Goal: Entertainment & Leisure: Browse casually

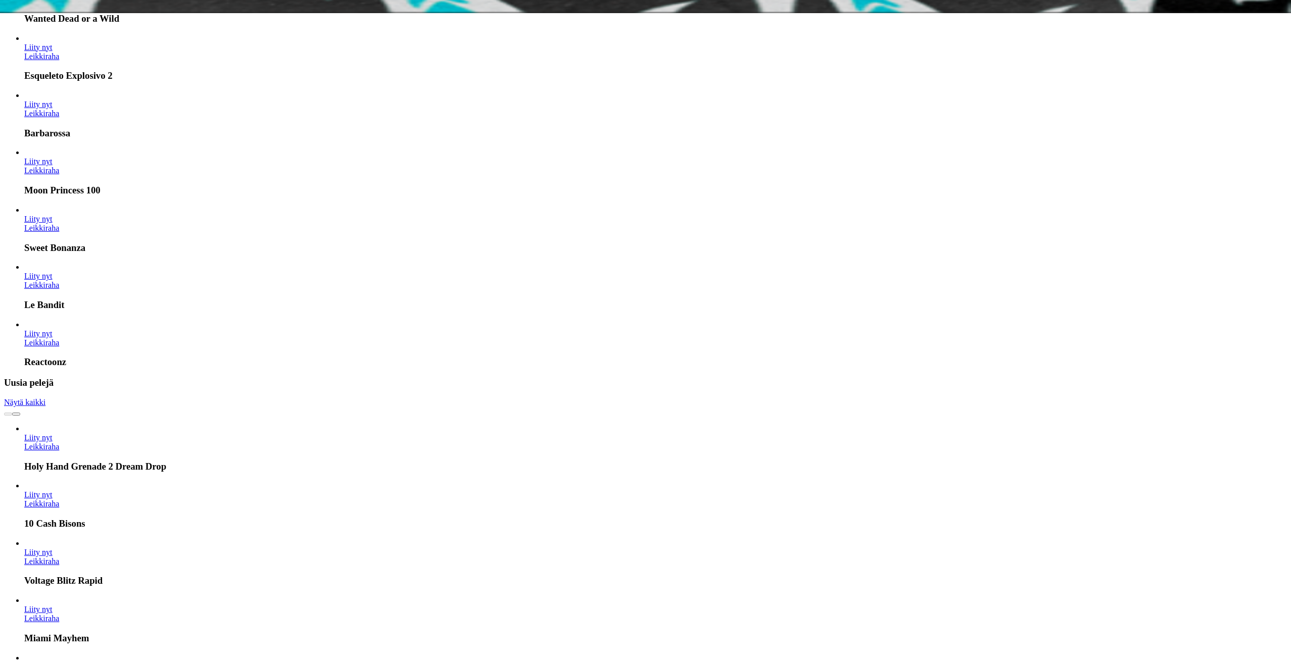
scroll to position [455, 0]
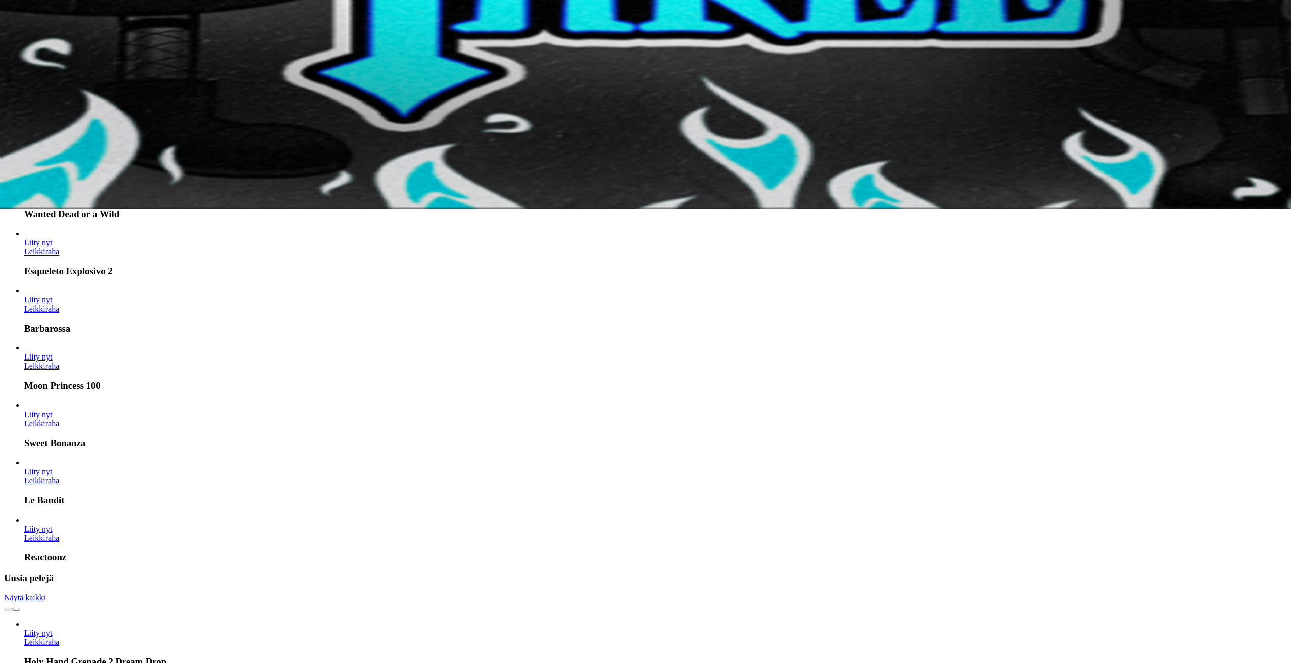
click at [59, 638] on link "Leikkiraha" at bounding box center [41, 642] width 35 height 9
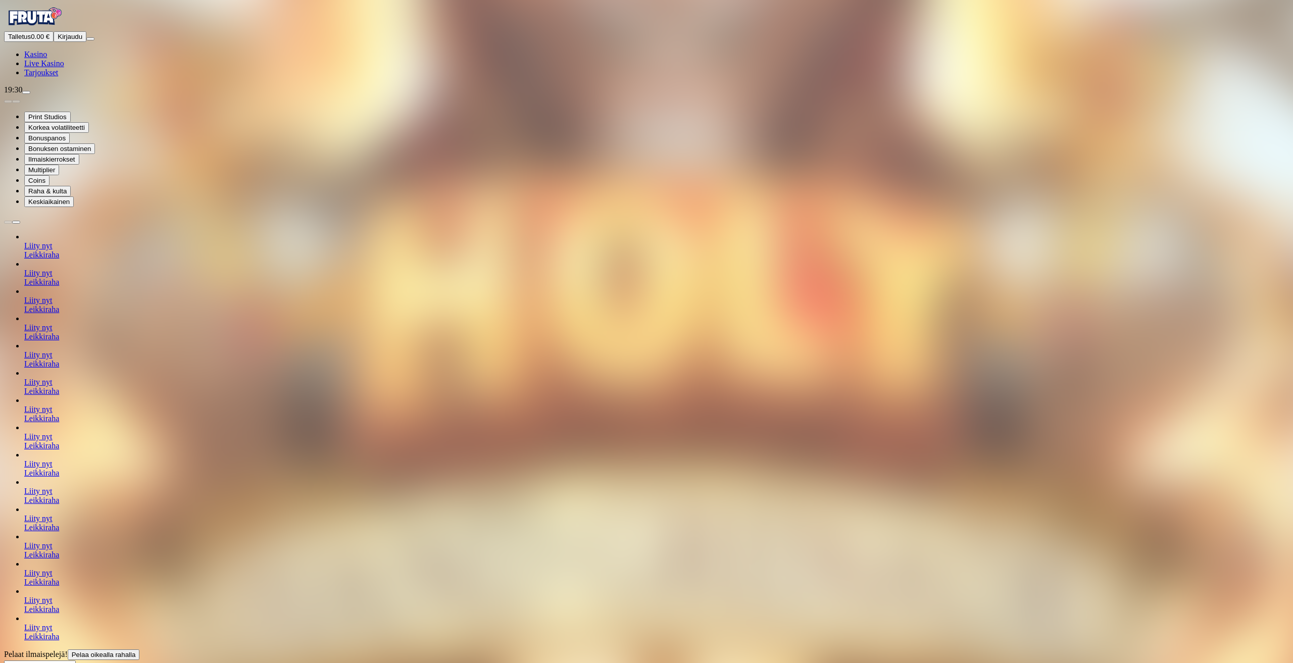
click at [1175, 660] on div at bounding box center [646, 665] width 1285 height 11
click at [76, 661] on input "Search" at bounding box center [40, 666] width 72 height 10
type input "*****"
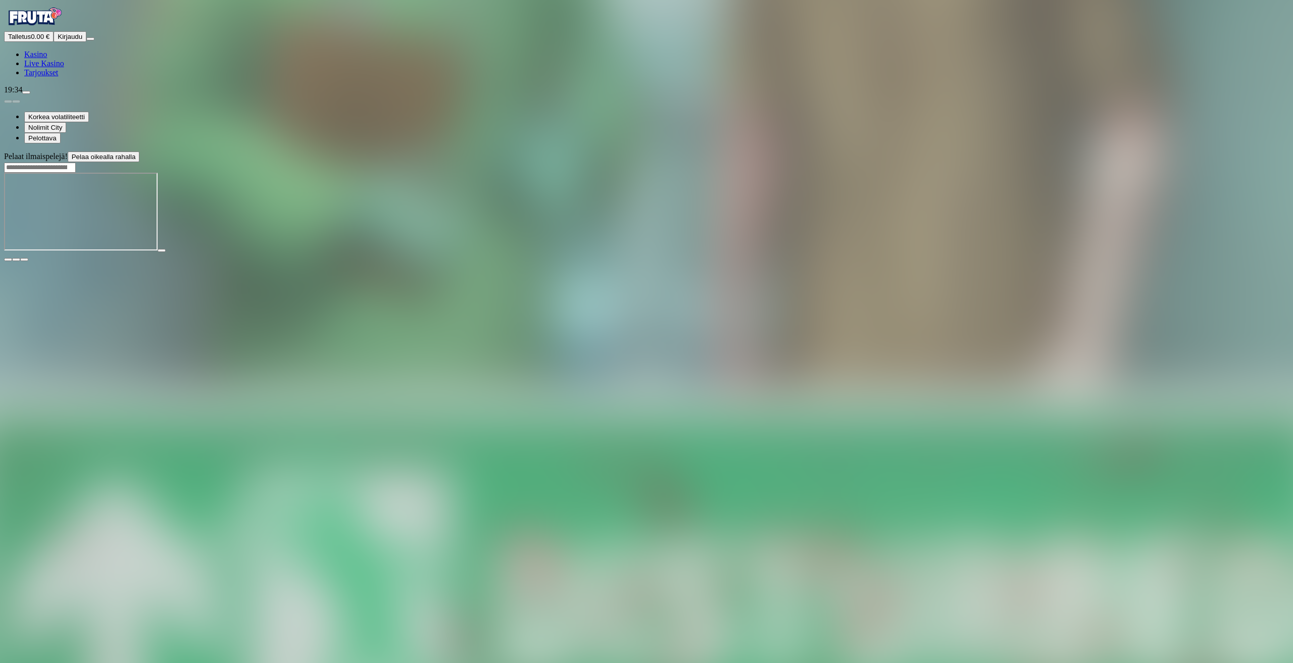
click at [24, 29] on img "Primary" at bounding box center [34, 16] width 61 height 25
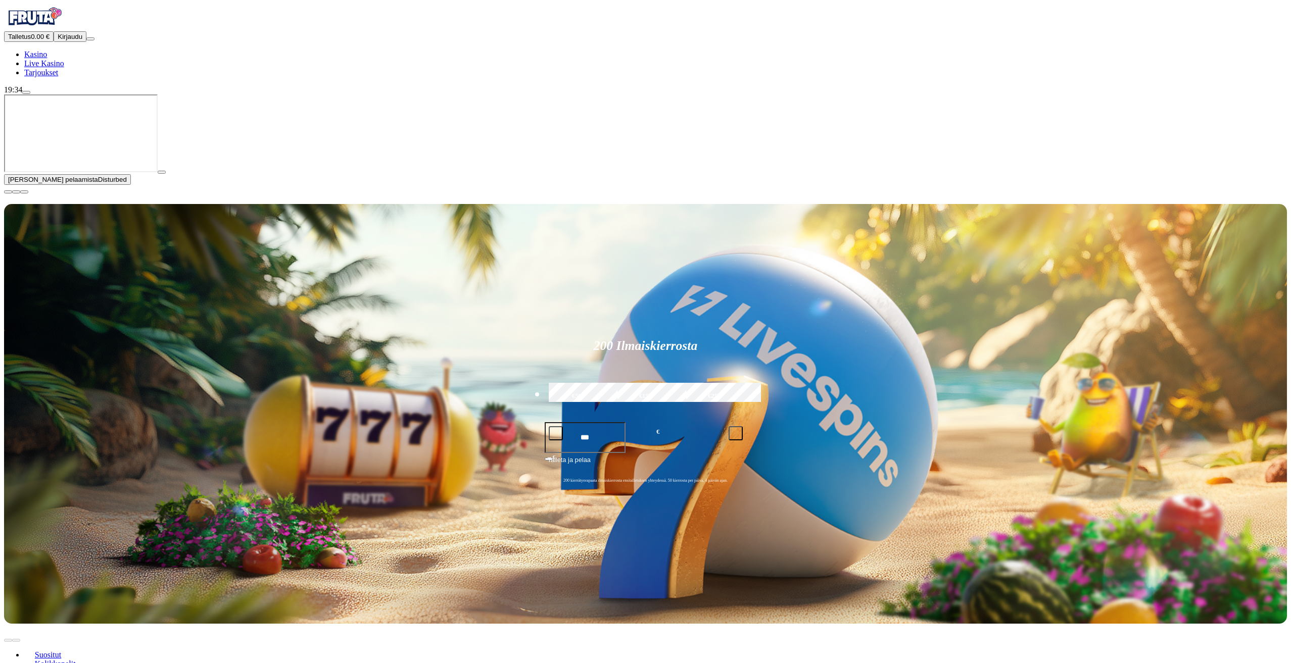
click at [1063, 624] on header "Suositut Kolikkopelit Live Kasino Jackpotit Pöytäpelit Kaikki pelit" at bounding box center [645, 673] width 1283 height 99
click at [1066, 663] on div "Lobby" at bounding box center [1062, 673] width 449 height 11
click at [909, 663] on input "Search" at bounding box center [874, 674] width 72 height 10
type input "****"
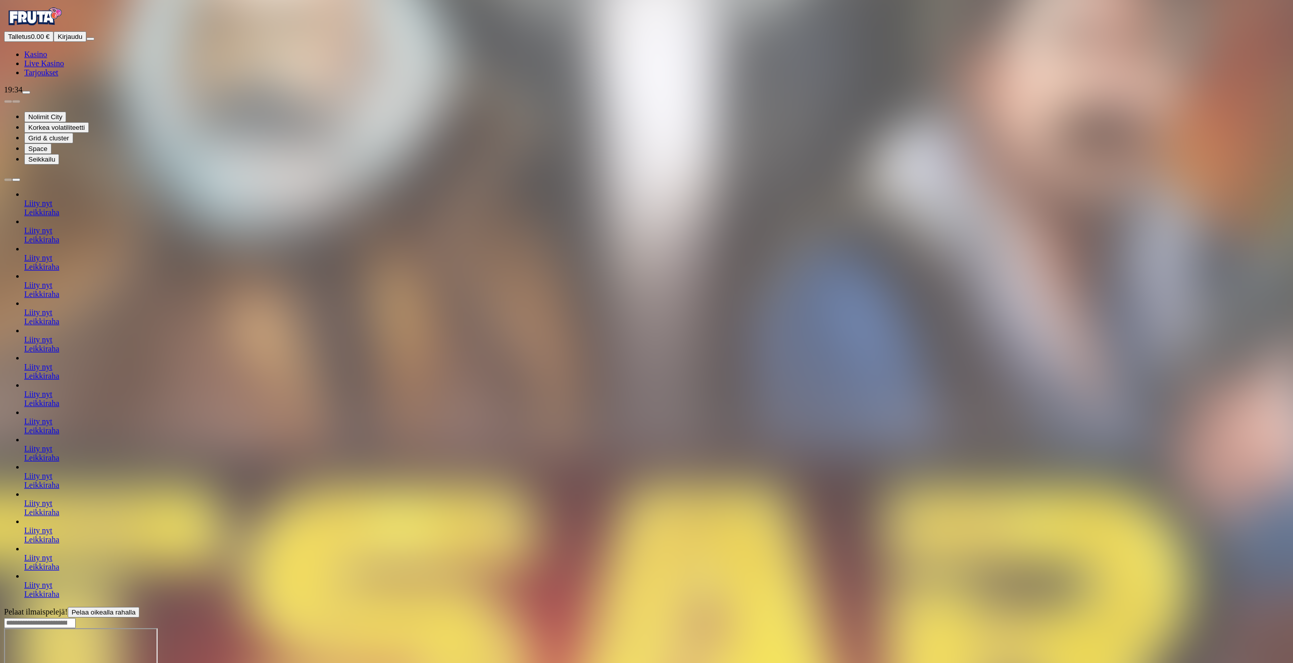
click at [158, 628] on iframe at bounding box center [81, 667] width 154 height 78
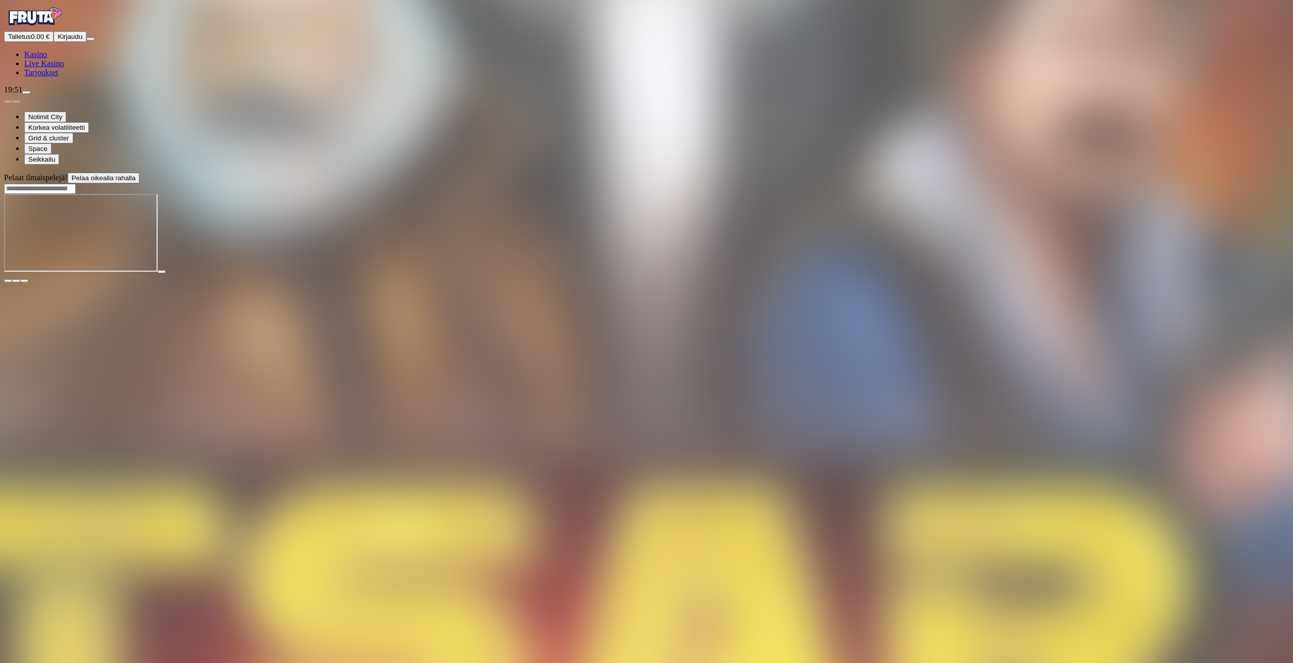
click at [1103, 173] on header "Pelaat ilmaispelejä! Pelaa oikealla rahalla" at bounding box center [646, 183] width 1285 height 21
click at [1097, 183] on div at bounding box center [646, 188] width 1285 height 11
click at [1099, 183] on div at bounding box center [646, 188] width 1285 height 11
click at [76, 184] on input "Search" at bounding box center [40, 189] width 72 height 10
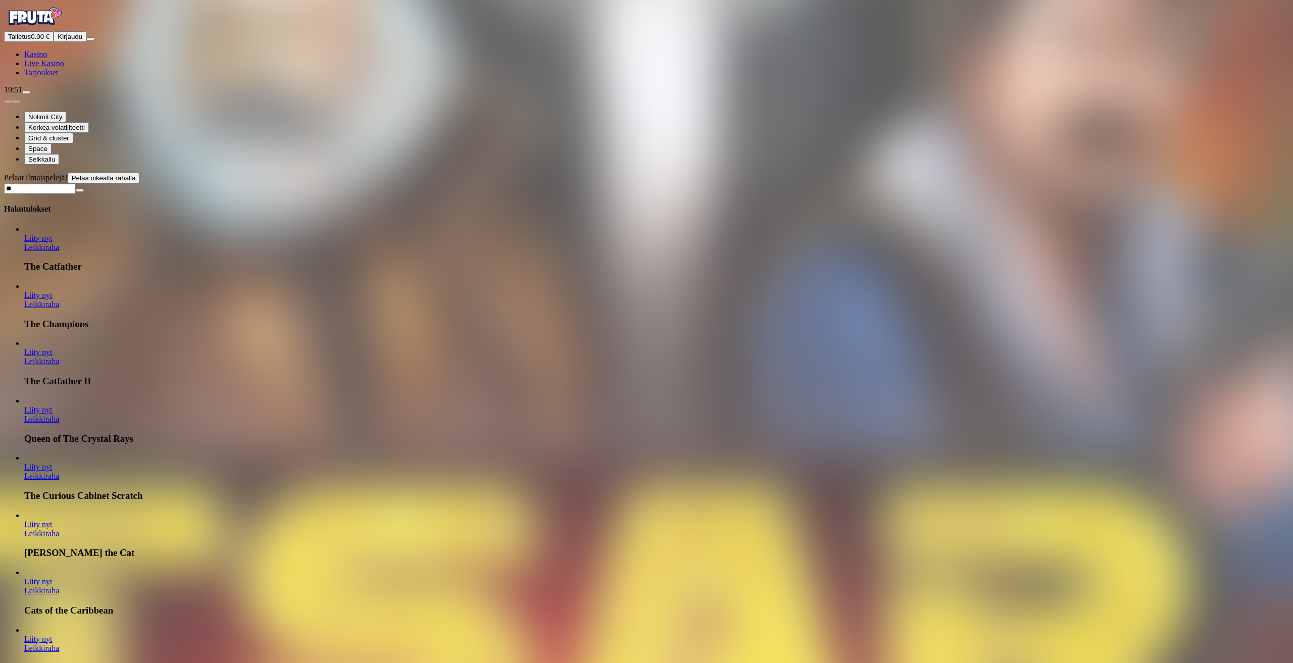
type input "*"
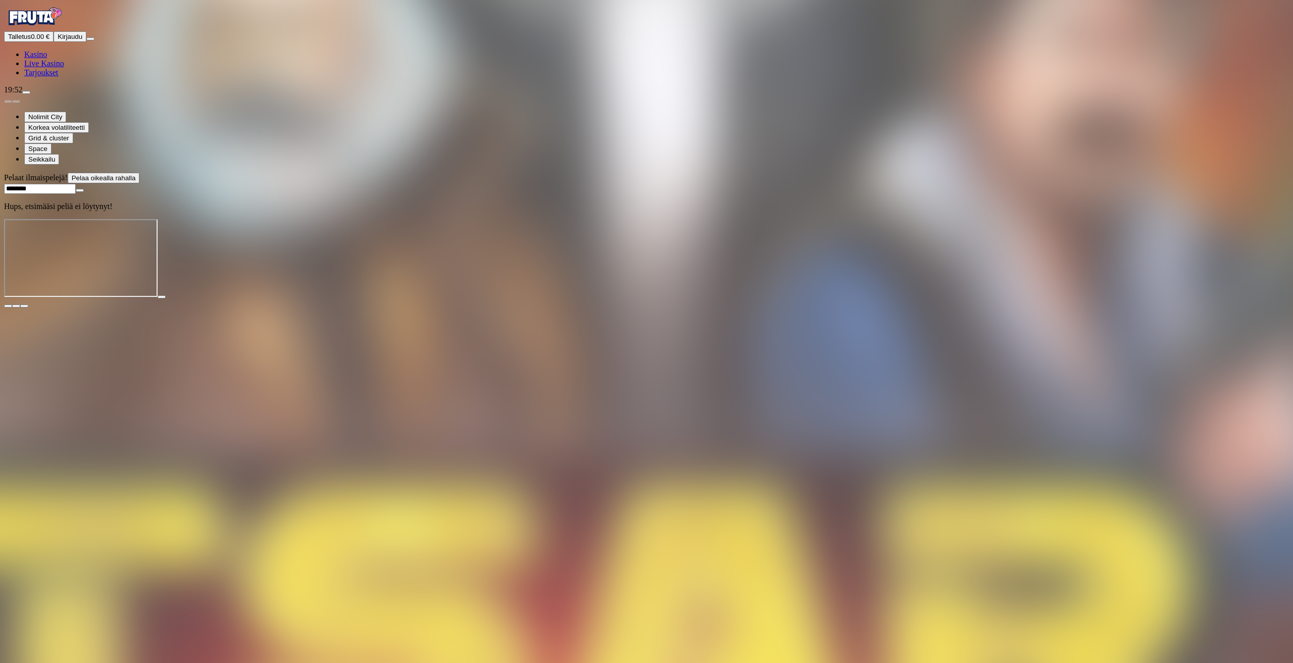
click at [1062, 202] on div "Hups, etsimääsi peliä ei löytynyt!" at bounding box center [646, 206] width 1285 height 9
click at [76, 184] on input "********" at bounding box center [40, 189] width 72 height 10
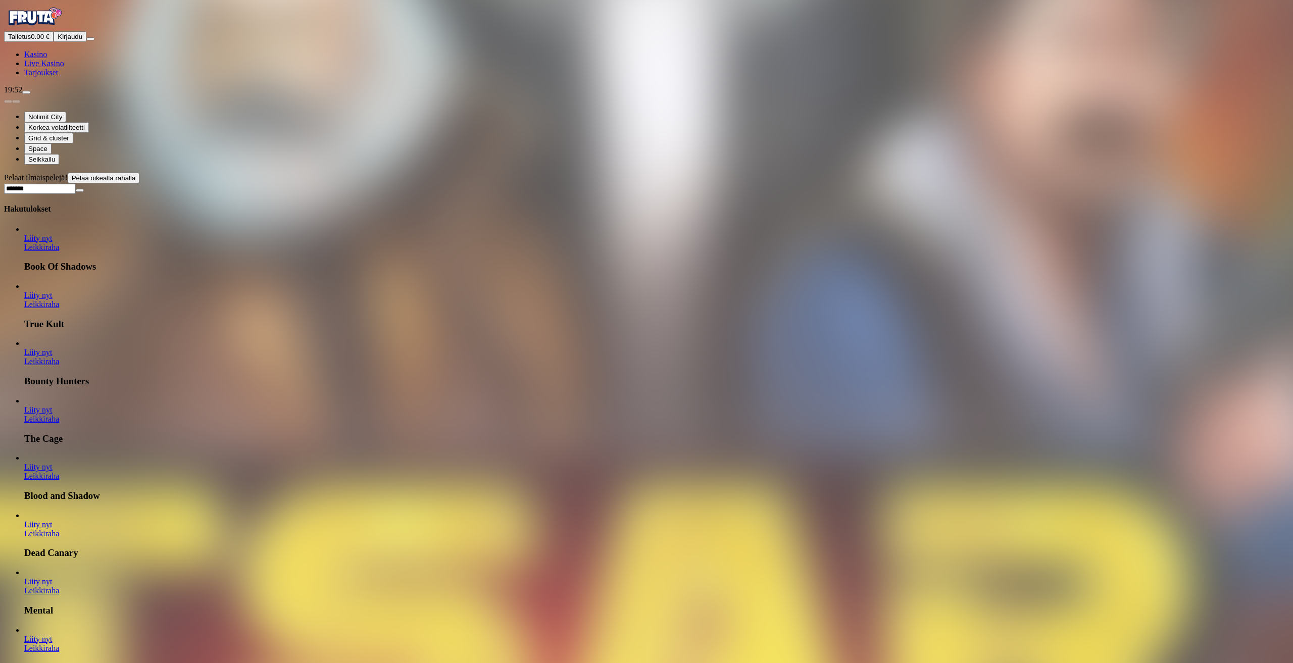
scroll to position [2475, 0]
type input "*******"
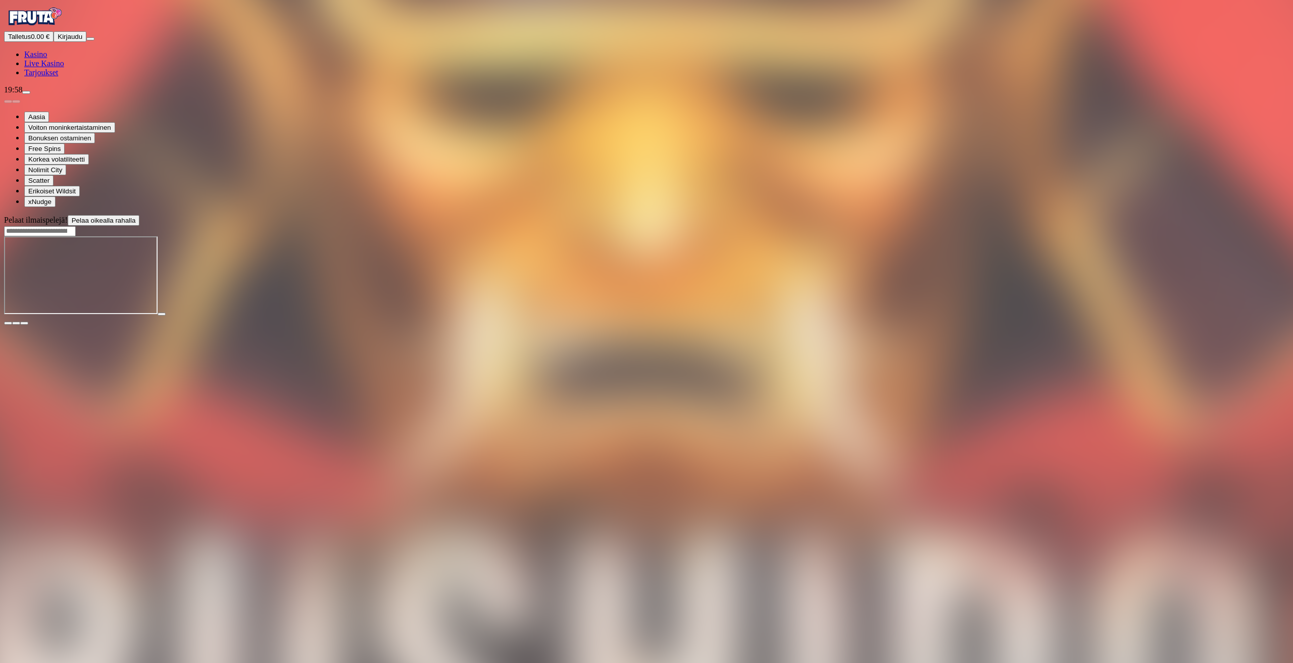
click at [183, 311] on div "Pelaat ilmaispelejä! Pelaa oikealla rahalla" at bounding box center [646, 270] width 1285 height 110
